Goal: Obtain resource: Obtain resource

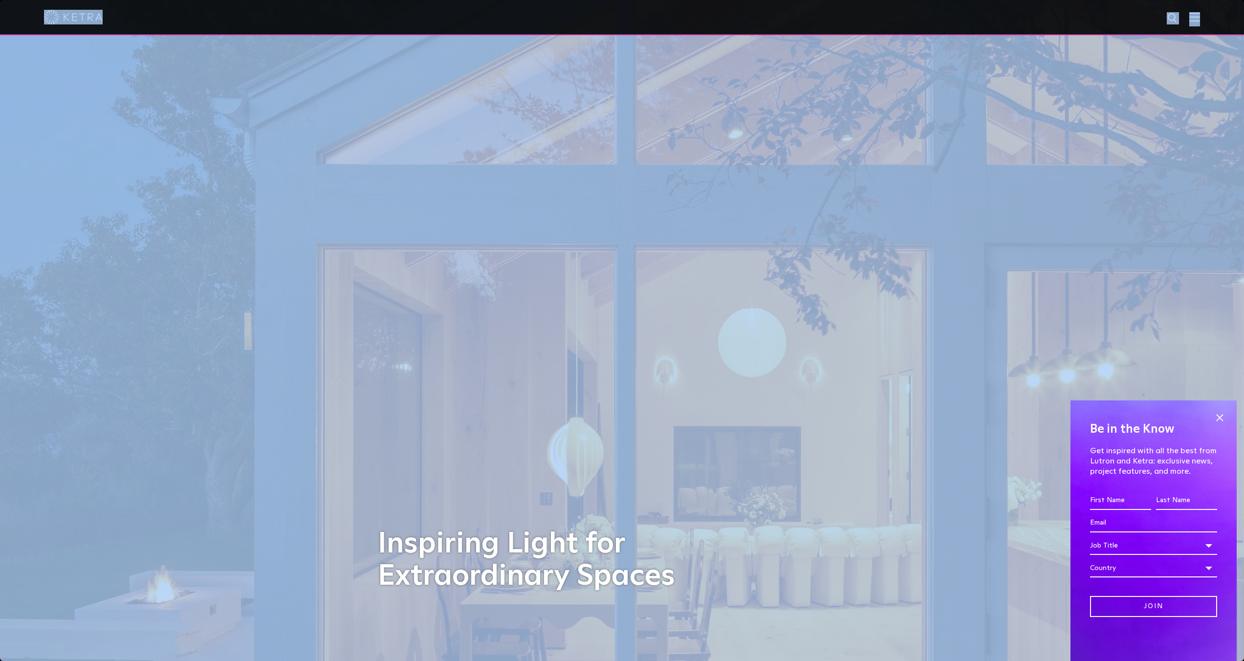
click at [1209, 18] on div at bounding box center [622, 17] width 1244 height 35
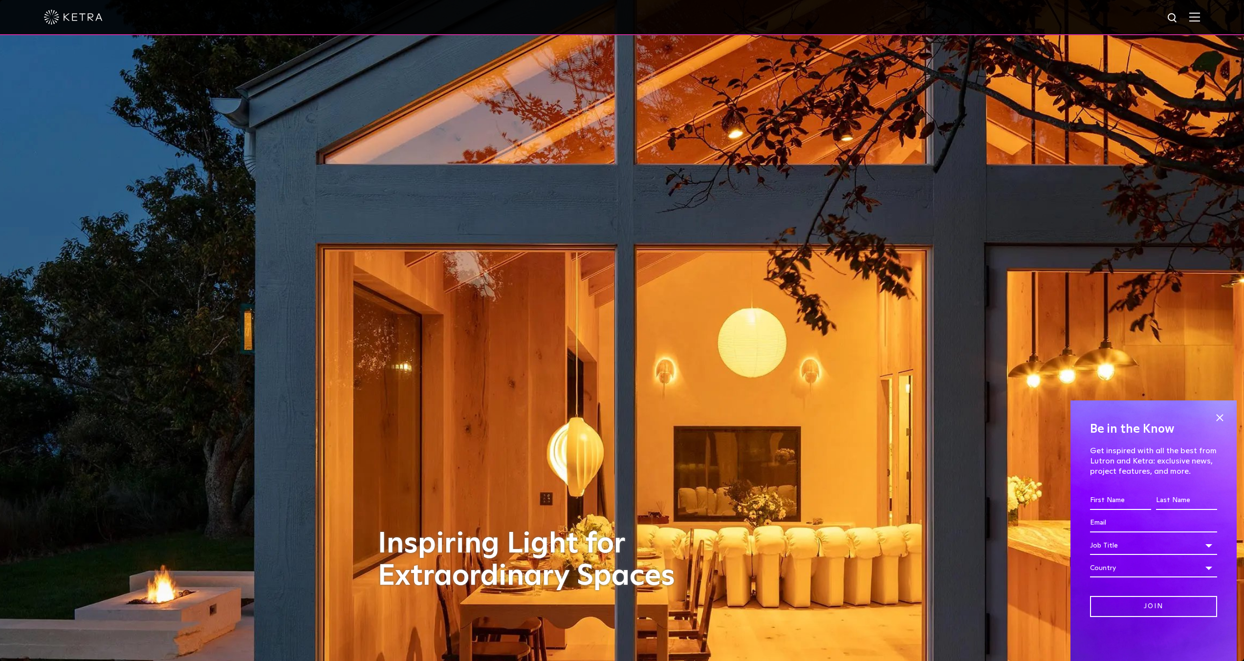
click at [1200, 23] on div at bounding box center [622, 17] width 1156 height 34
click at [1200, 19] on img at bounding box center [1195, 16] width 11 height 9
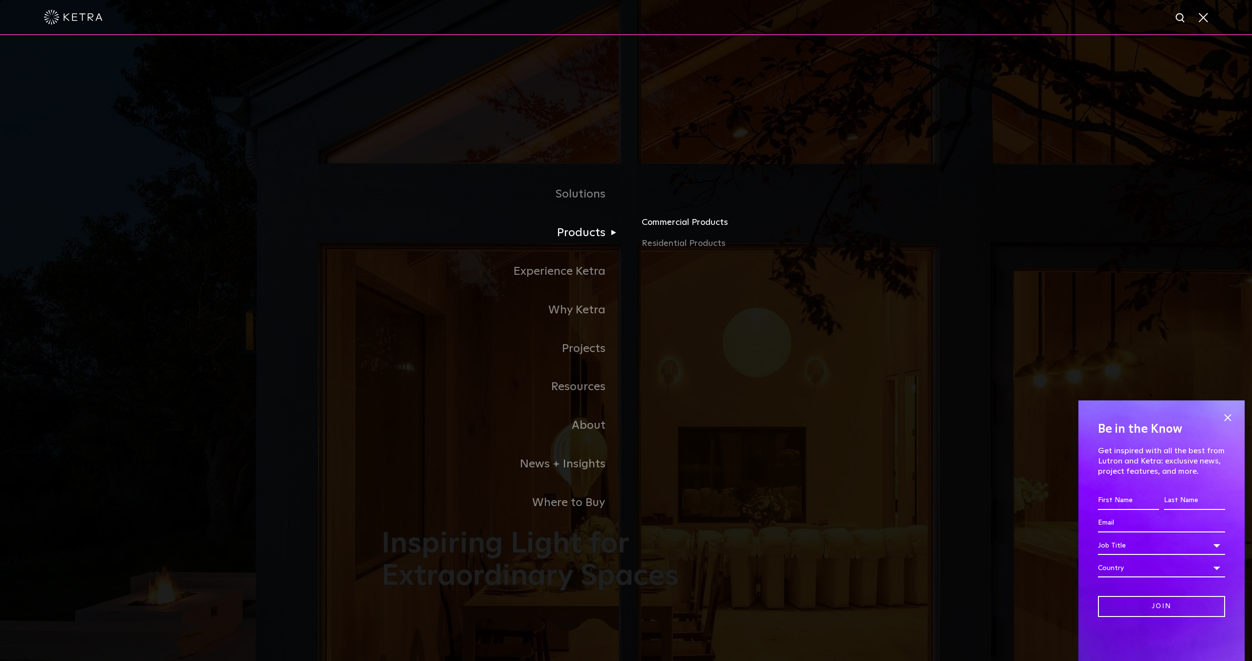
click at [666, 226] on link "Commercial Products" at bounding box center [755, 226] width 229 height 22
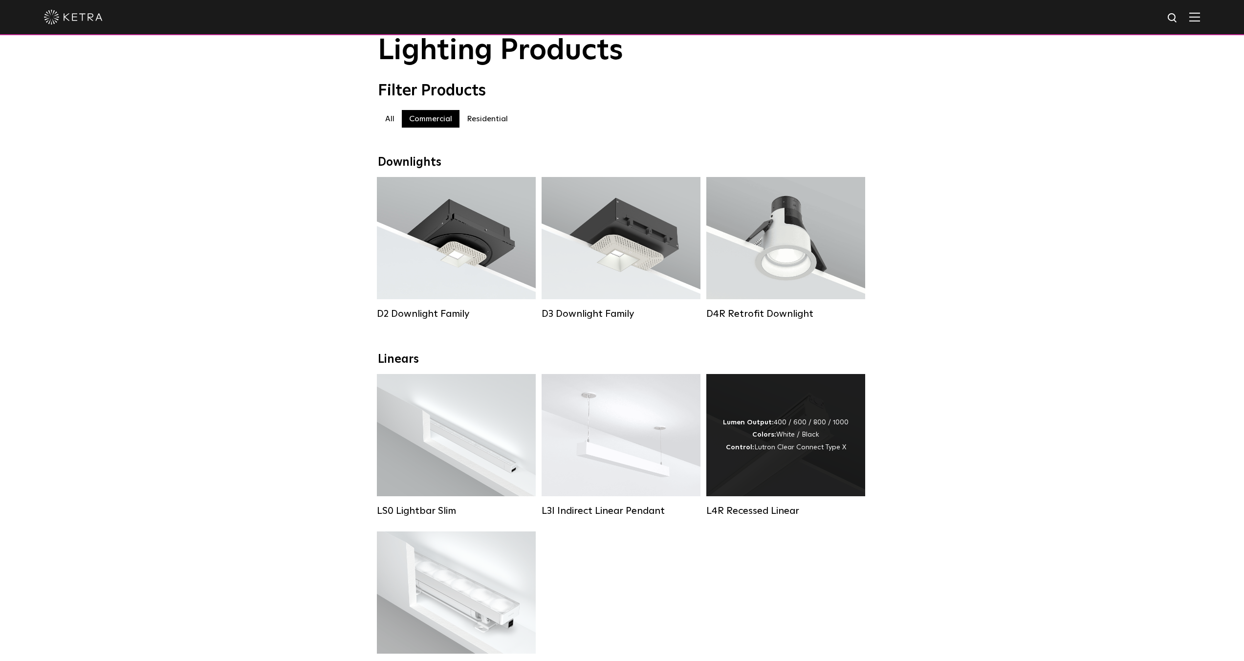
scroll to position [187, 0]
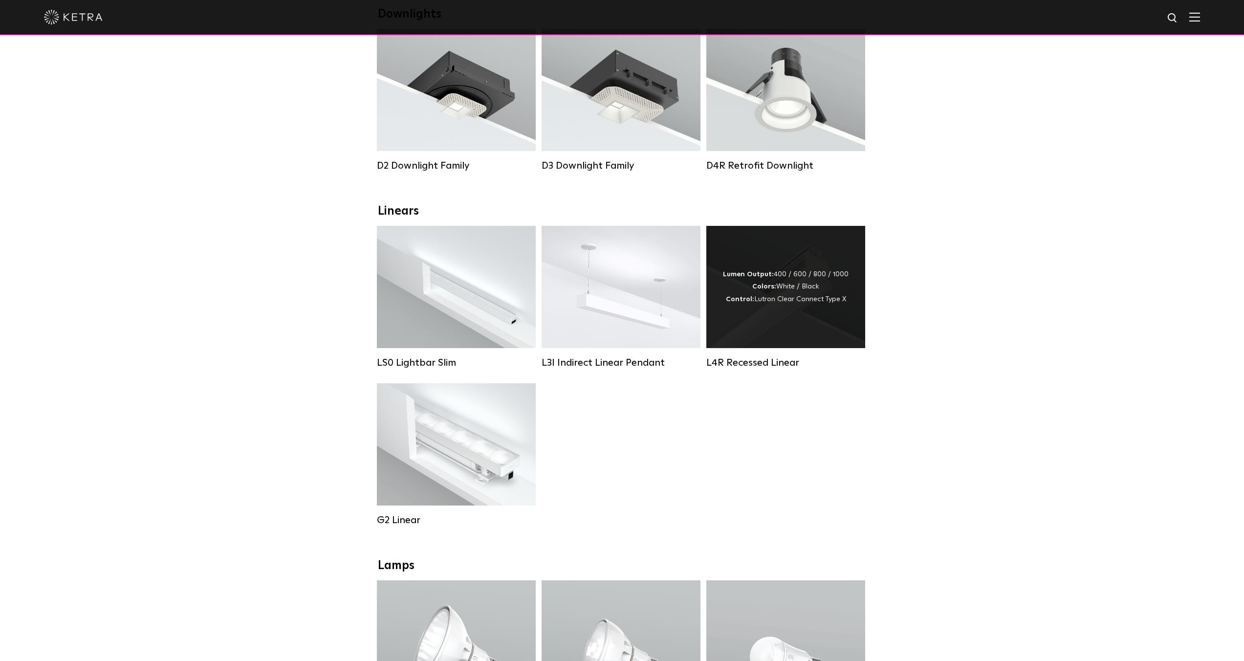
click at [817, 325] on div "Lumen Output: 400 / 600 / 800 / 1000 Colors: White / Black Control: Lutron Clea…" at bounding box center [786, 287] width 159 height 122
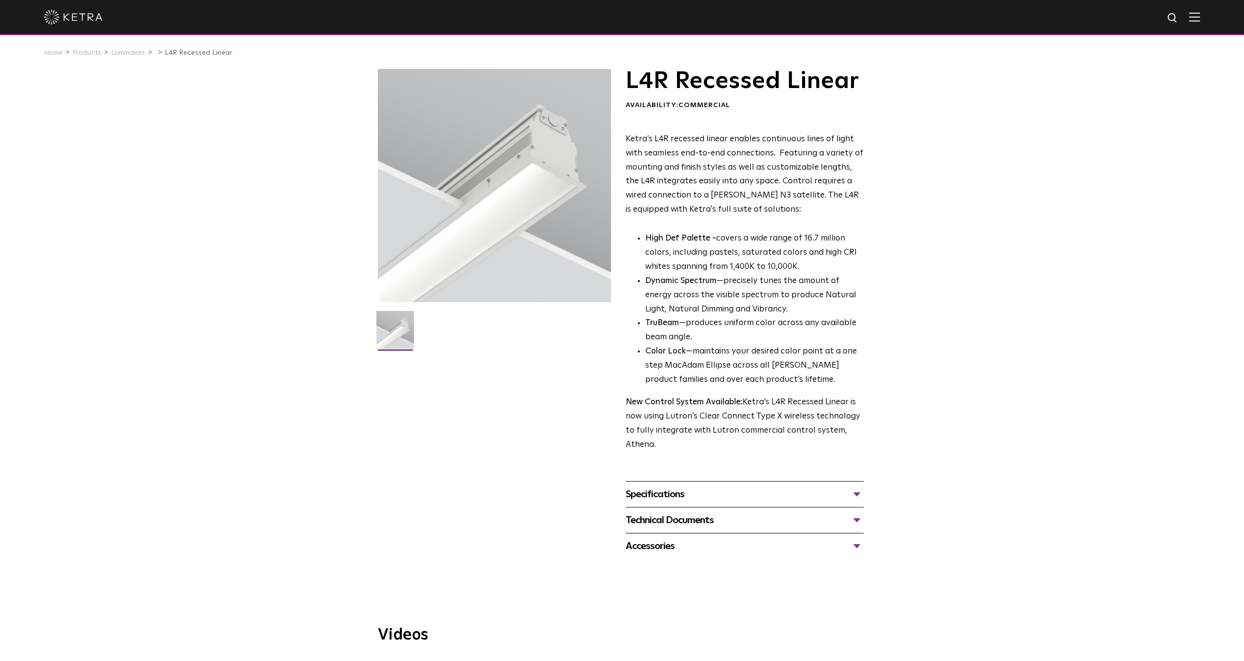
scroll to position [132, 0]
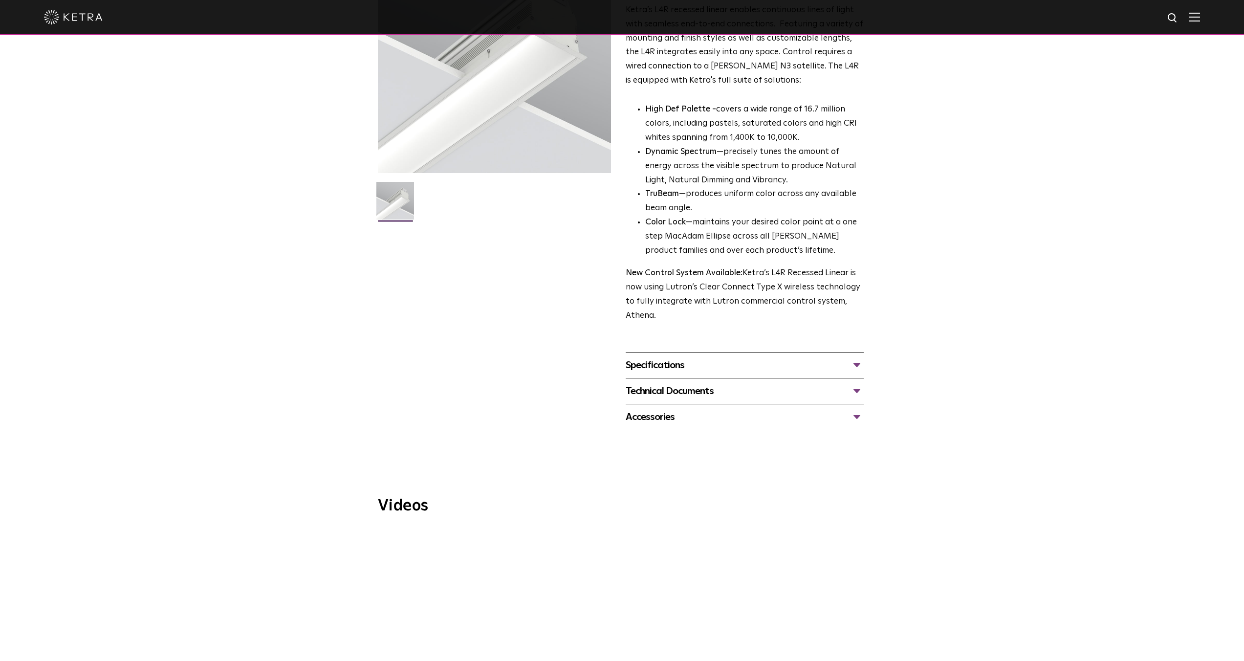
click at [854, 366] on div "Specifications" at bounding box center [745, 365] width 238 height 16
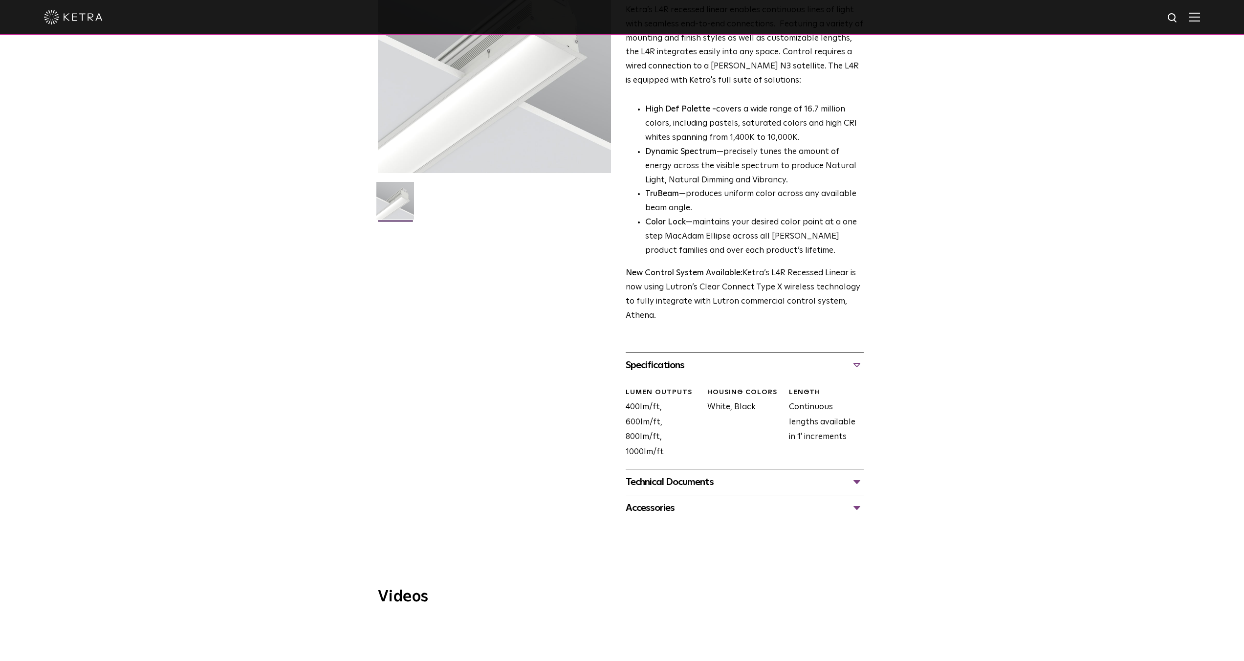
click at [924, 284] on div "L4R Recessed Linear Availability: Commercial Ketra’s L4R recessed linear enable…" at bounding box center [622, 230] width 1244 height 581
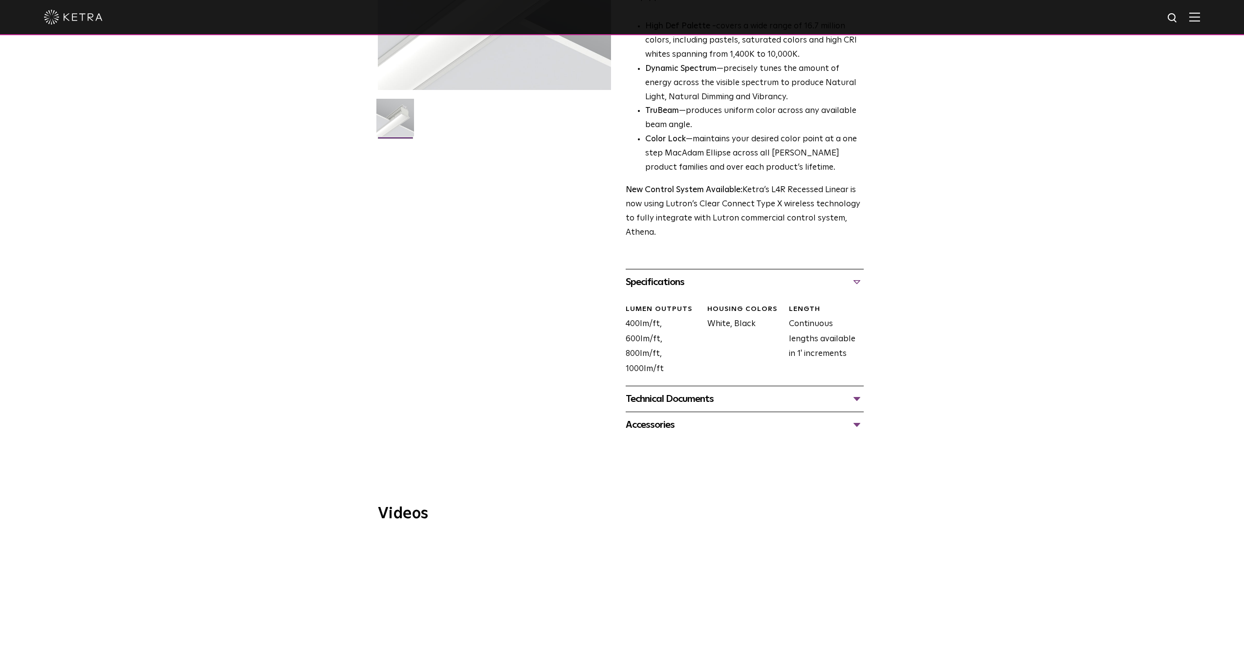
scroll to position [216, 0]
click at [853, 399] on div "Technical Documents" at bounding box center [745, 398] width 238 height 16
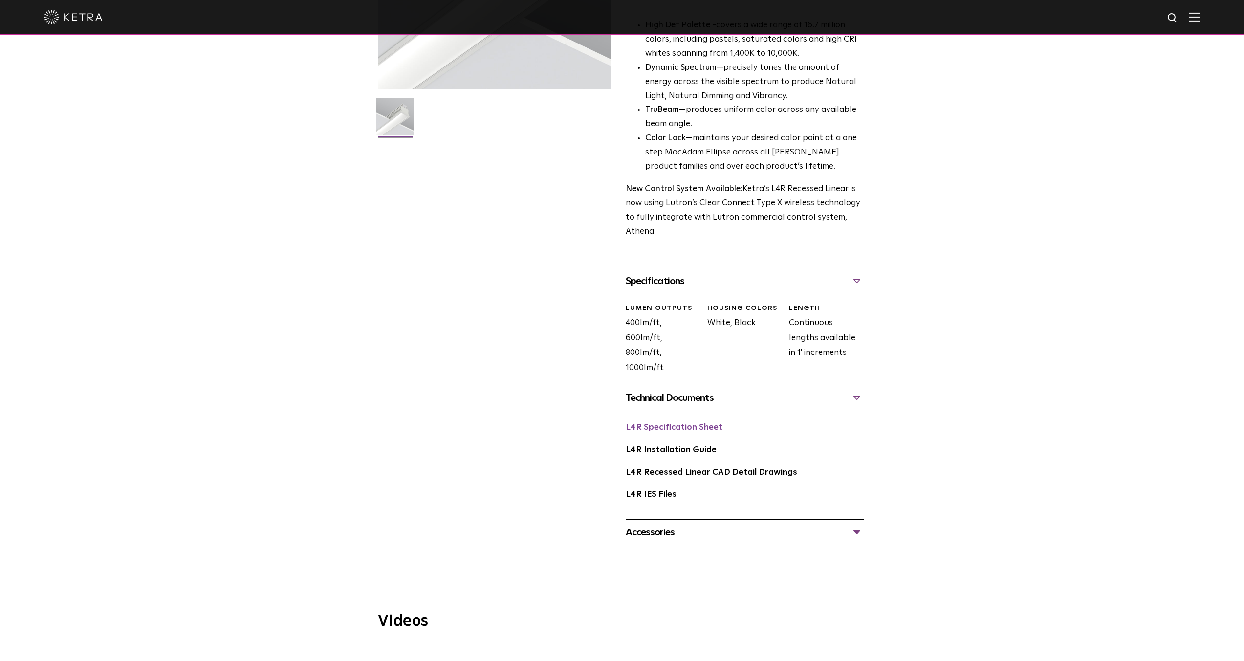
click at [688, 430] on link "L4R Specification Sheet" at bounding box center [674, 427] width 97 height 8
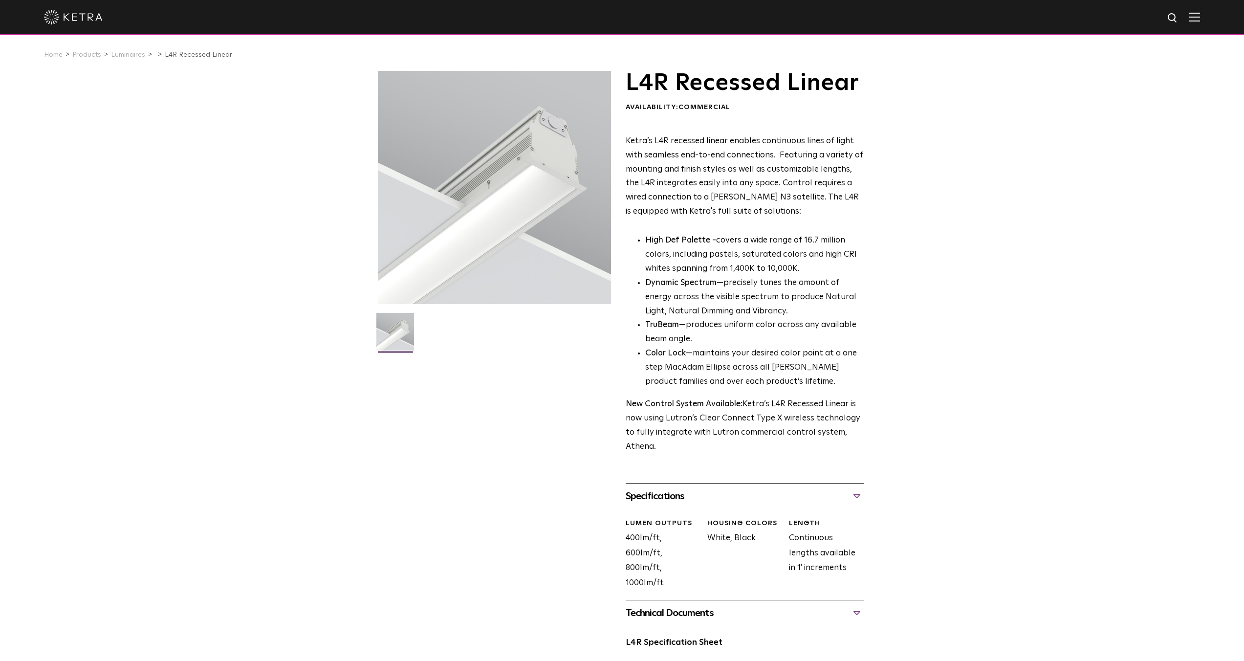
scroll to position [0, 0]
